Goal: Find specific page/section: Find specific page/section

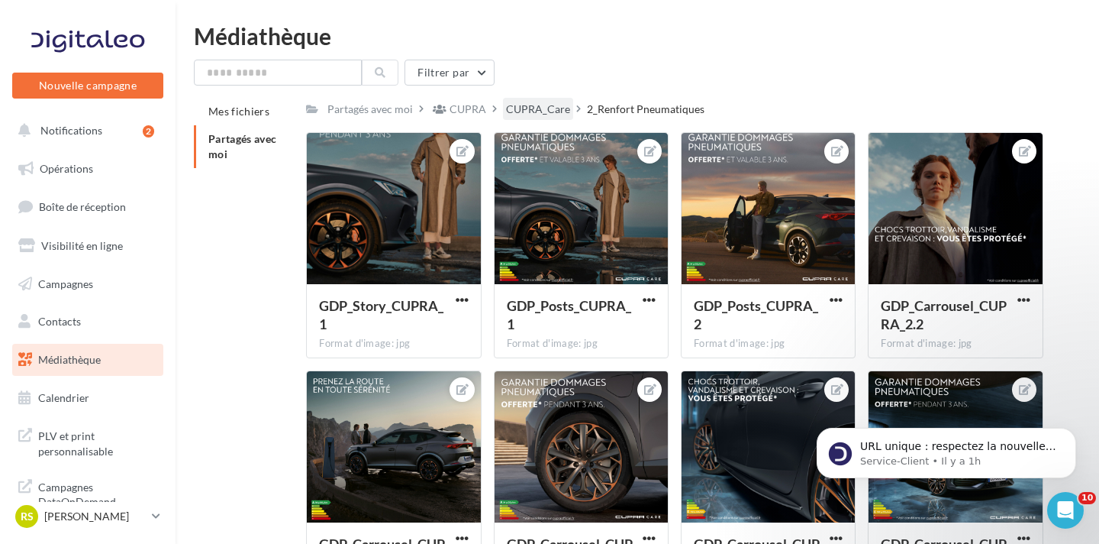
click at [548, 106] on div "CUPRA_Care" at bounding box center [538, 109] width 64 height 15
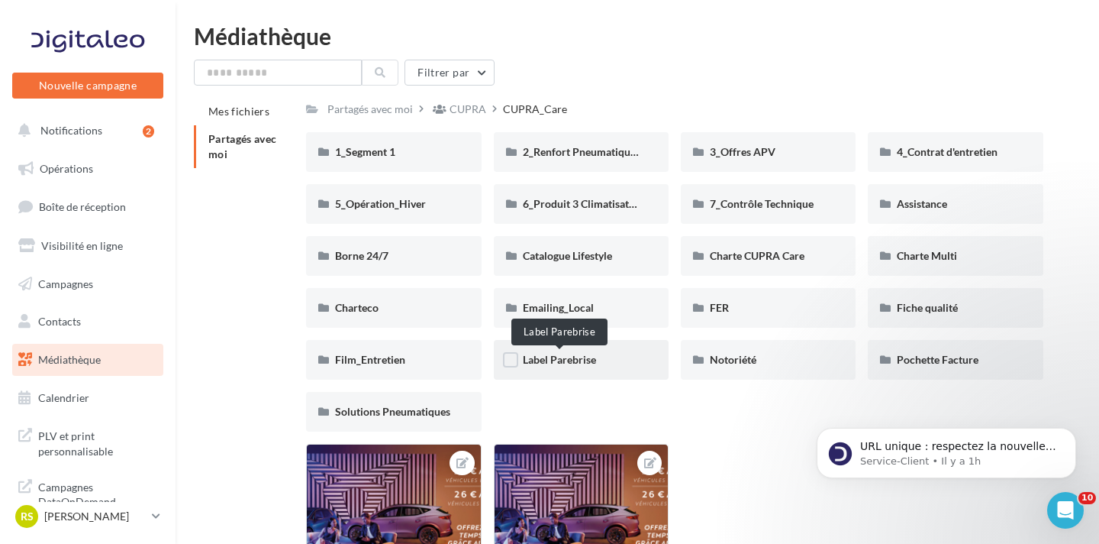
click at [552, 355] on span "Label Parebrise" at bounding box center [559, 359] width 73 height 13
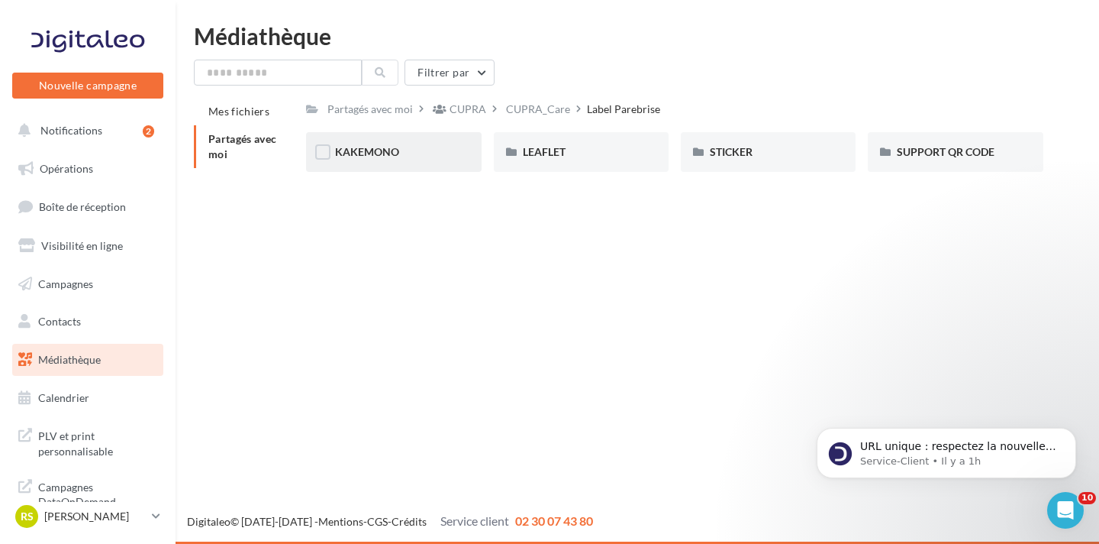
click at [440, 147] on div "KAKEMONO" at bounding box center [393, 151] width 117 height 15
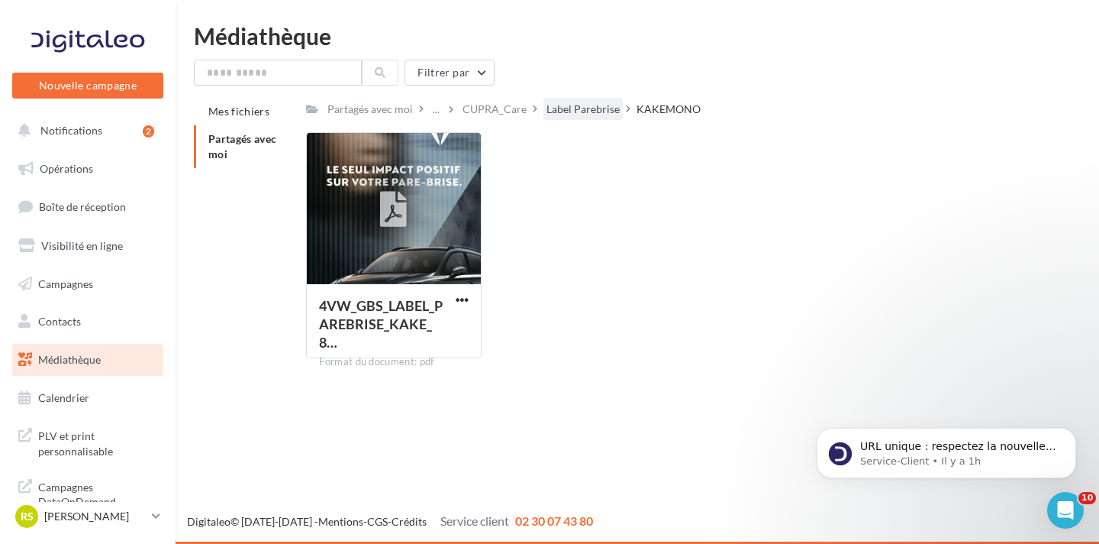
click at [567, 108] on div "Label Parebrise" at bounding box center [583, 109] width 73 height 15
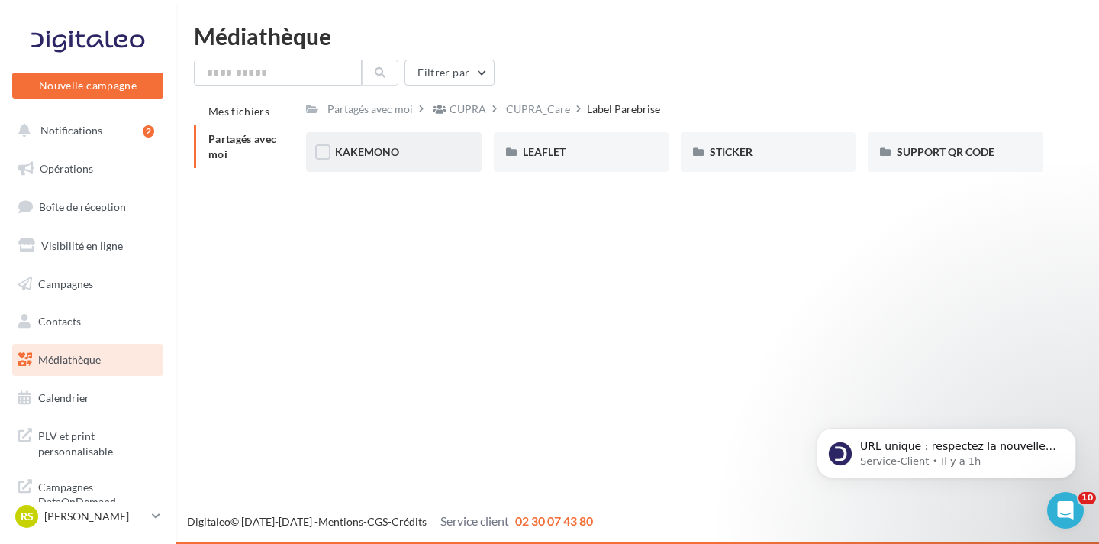
click at [418, 145] on div "KAKEMONO" at bounding box center [393, 151] width 117 height 15
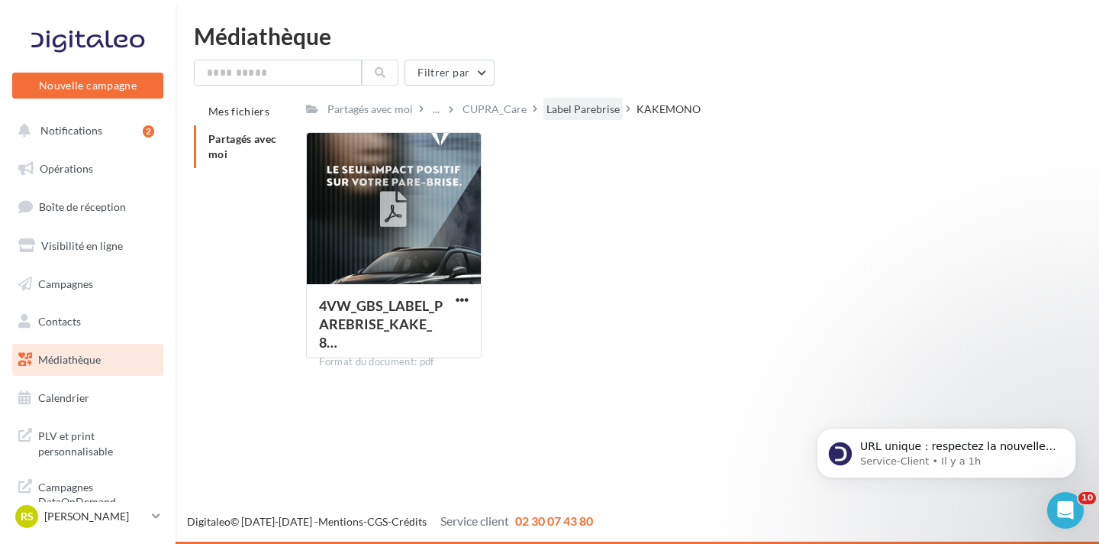
click at [566, 116] on div "Label Parebrise" at bounding box center [583, 109] width 73 height 15
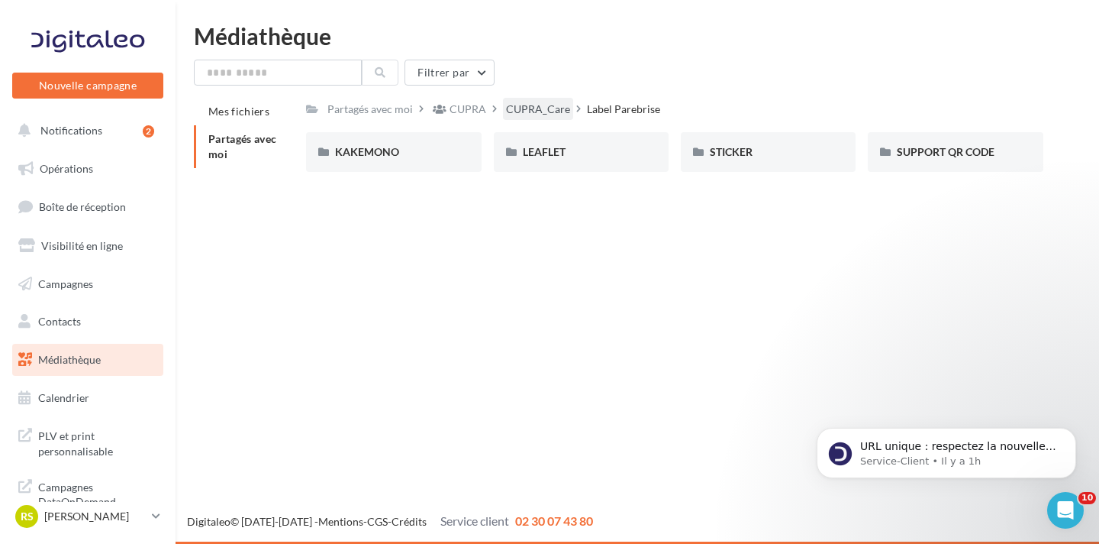
click at [534, 106] on div "CUPRA_Care" at bounding box center [538, 109] width 64 height 15
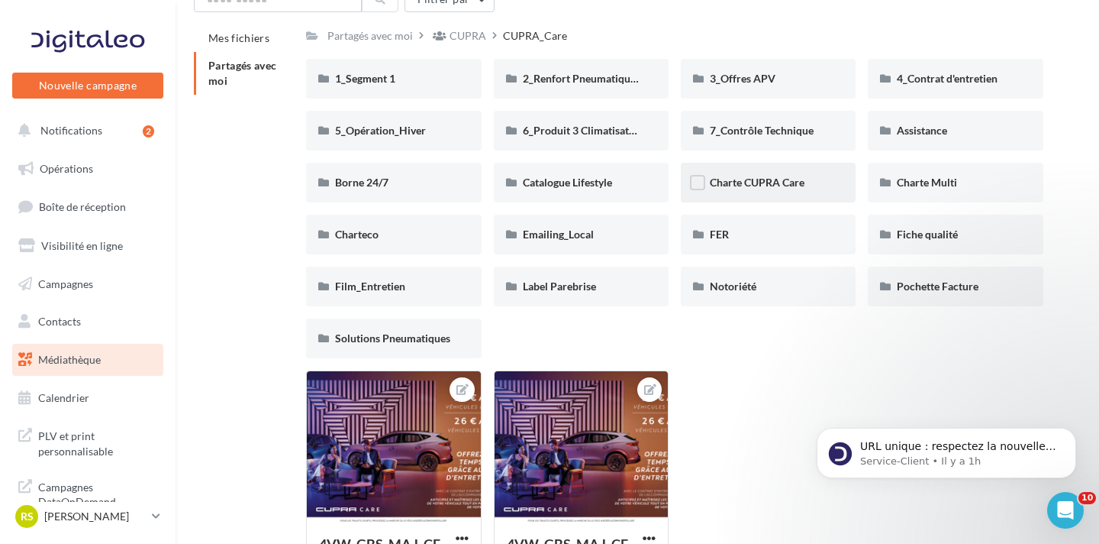
scroll to position [77, 0]
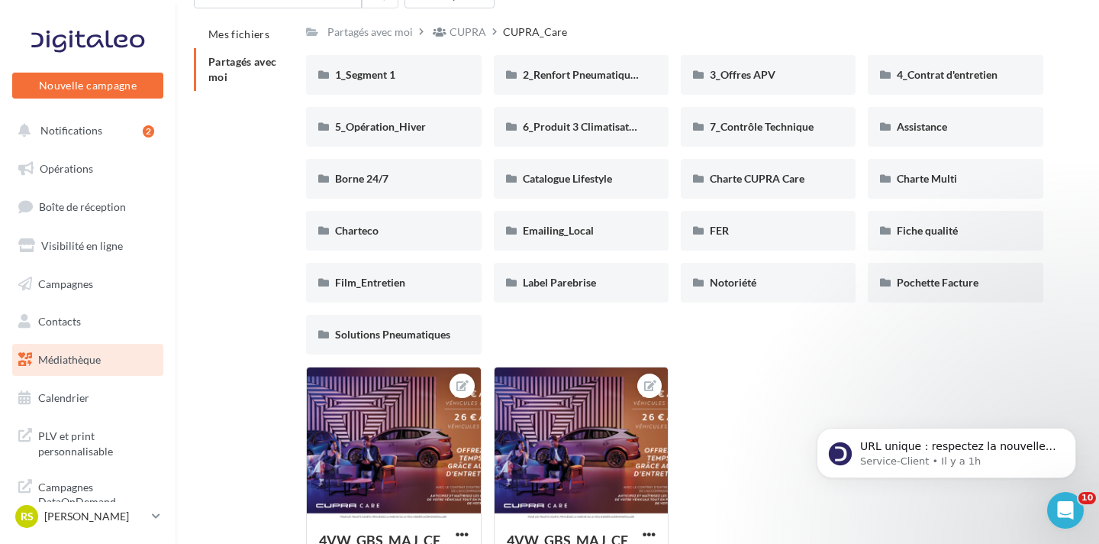
click at [644, 335] on div "1_Segment 1 1_Segment 1 2_Renfort Pneumatiques 2_Renfort Pneumatiques 3_Offres …" at bounding box center [681, 210] width 750 height 311
click at [581, 185] on div "Catalogue Lifestyle" at bounding box center [581, 178] width 117 height 15
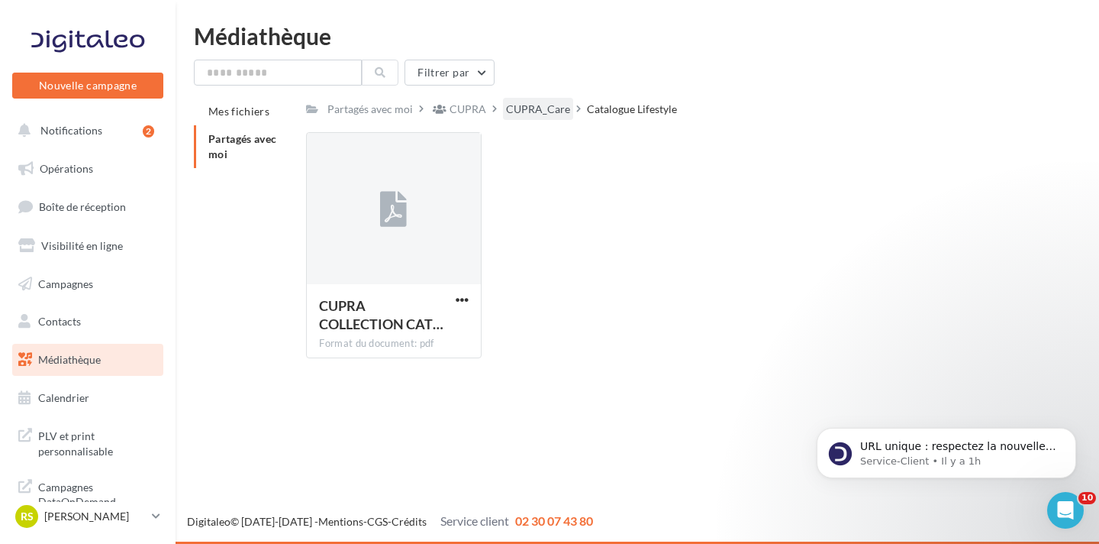
click at [542, 106] on div "CUPRA_Care" at bounding box center [538, 109] width 64 height 15
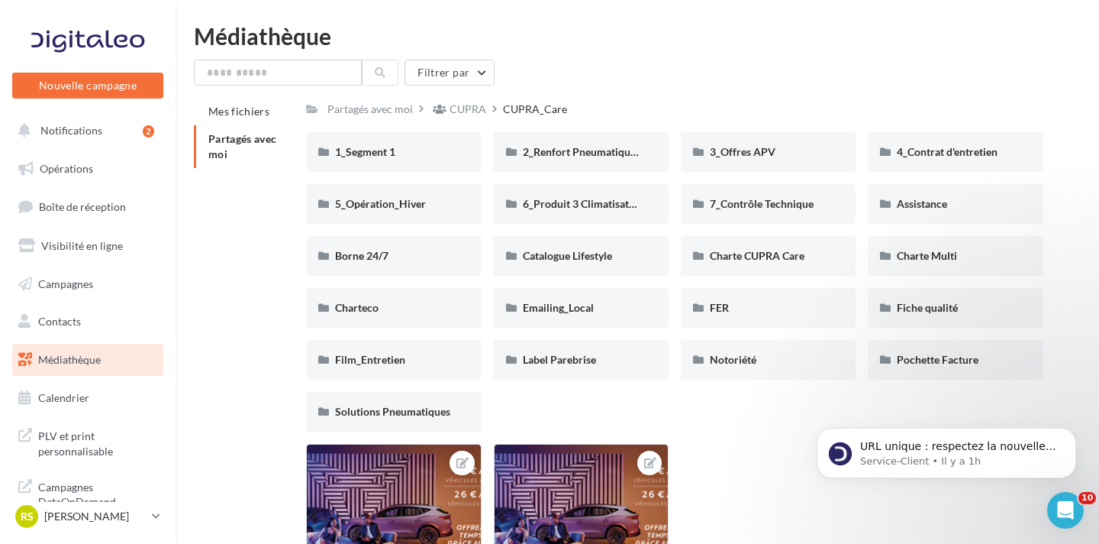
drag, startPoint x: 750, startPoint y: 108, endPoint x: 353, endPoint y: 92, distance: 397.3
click at [434, 95] on div "Filtrer par Mes fichiers Partagés avec moi Partagés avec moi CUPRA CUPRA_Care C…" at bounding box center [637, 371] width 887 height 622
click at [259, 78] on input "text" at bounding box center [278, 73] width 168 height 26
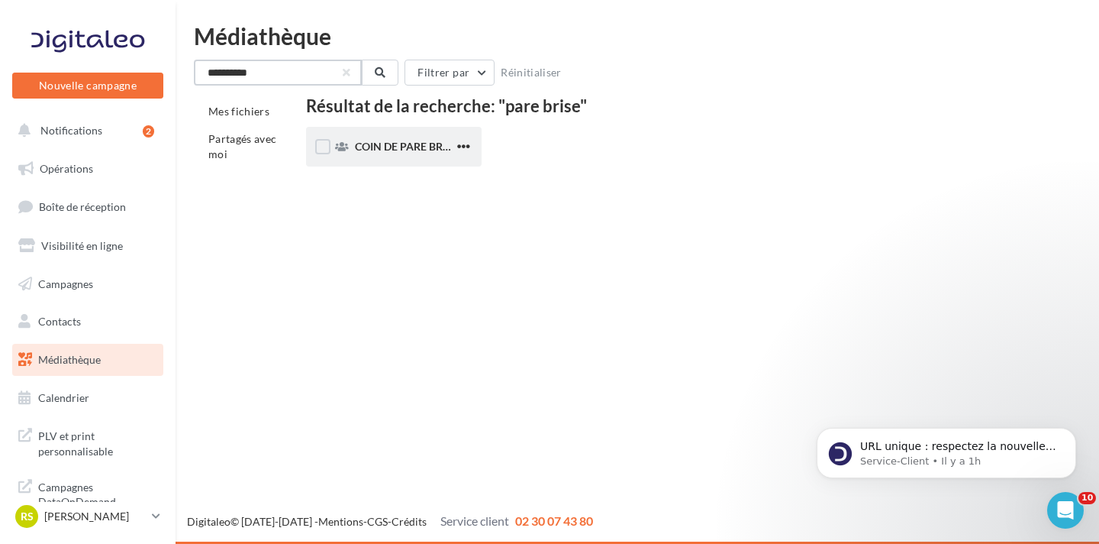
type input "**********"
click at [396, 152] on span "COIN DE PARE BRISE" at bounding box center [406, 146] width 103 height 13
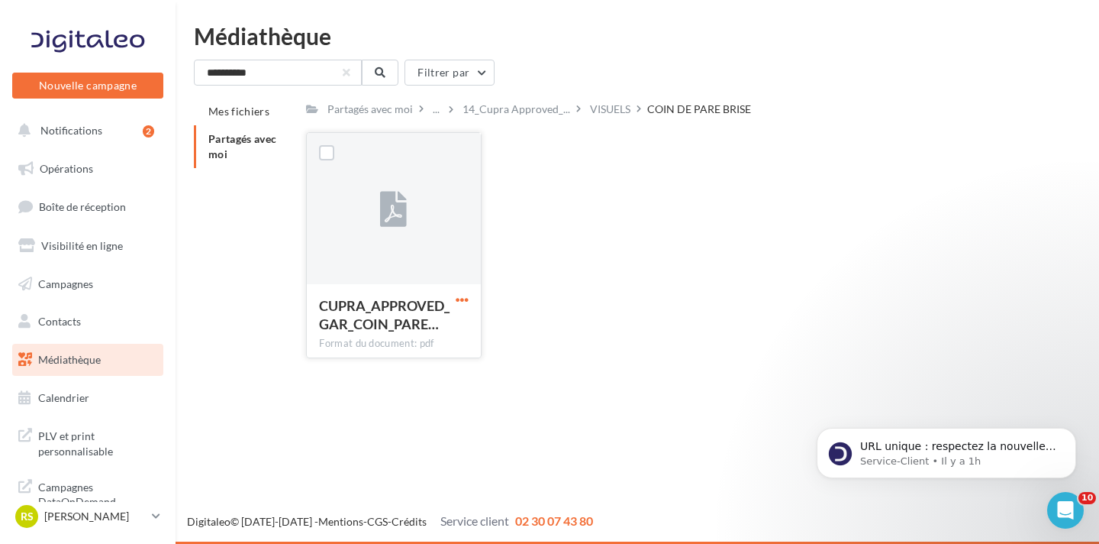
click at [468, 300] on span "button" at bounding box center [462, 299] width 13 height 13
click at [590, 274] on div "CUPRA_APPROVED_GAR_COIN_PARE… Format du document: pdf Télécharger Copier l'URL …" at bounding box center [681, 251] width 750 height 238
click at [224, 160] on span "Partagés avec moi" at bounding box center [242, 146] width 69 height 28
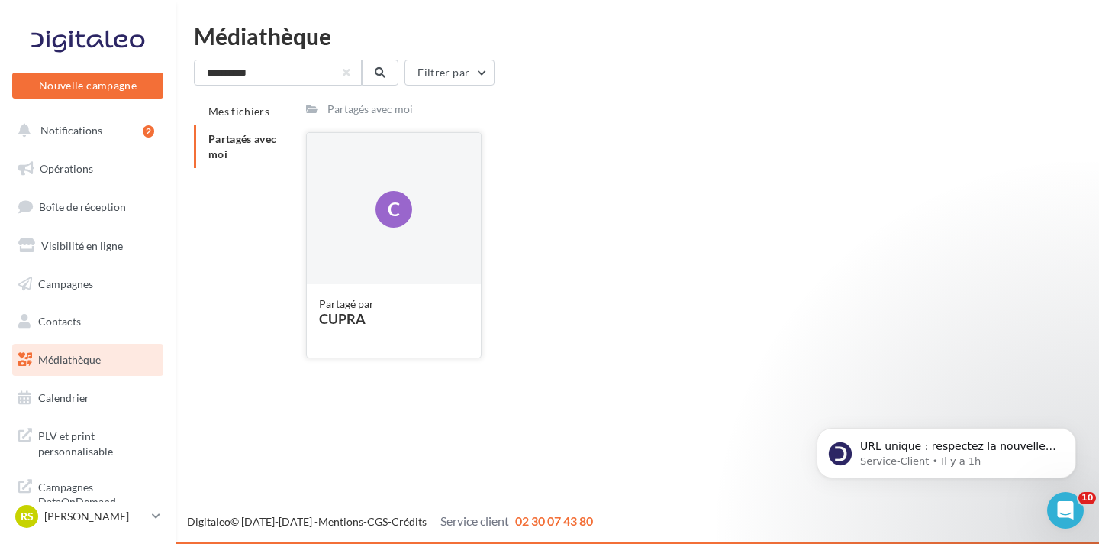
click at [396, 276] on div "C" at bounding box center [393, 209] width 173 height 153
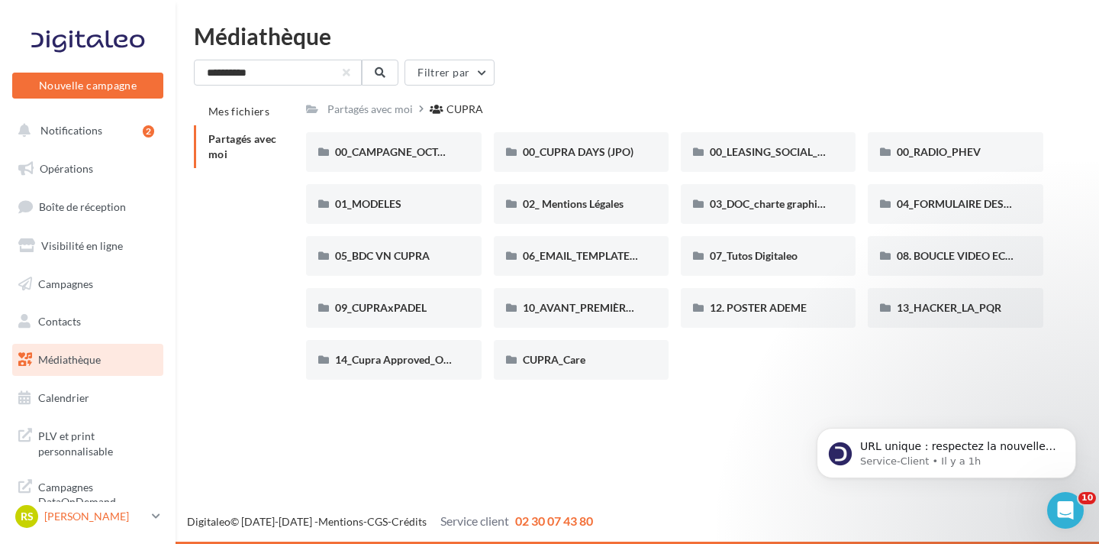
click at [113, 524] on div "RS [PERSON_NAME] cupra_haguenau" at bounding box center [80, 516] width 131 height 23
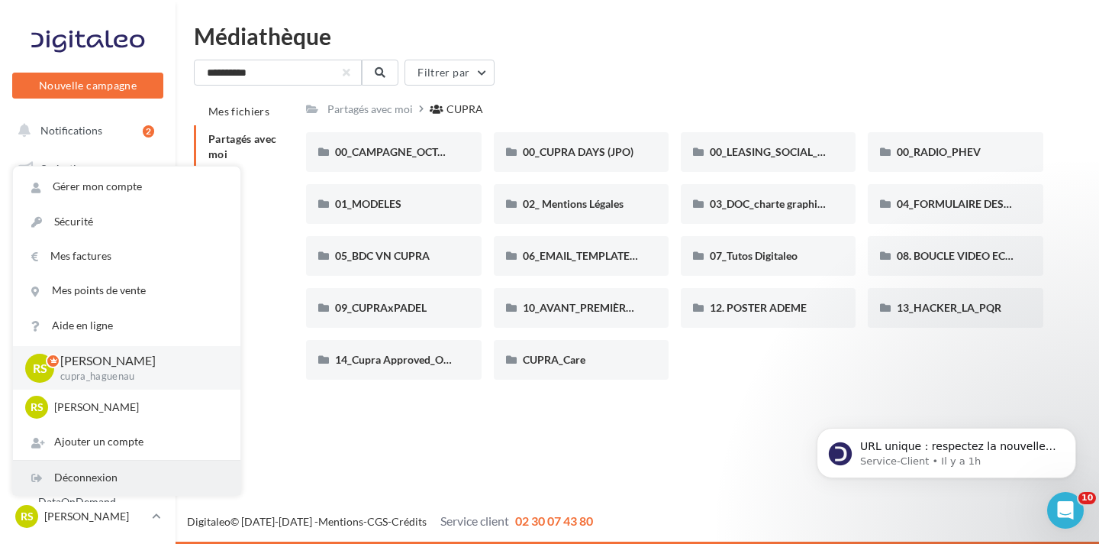
click at [115, 481] on div "Déconnexion" at bounding box center [126, 477] width 227 height 34
